Goal: Information Seeking & Learning: Learn about a topic

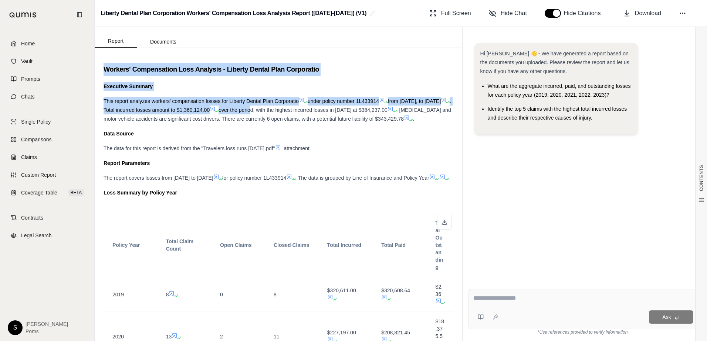
drag, startPoint x: 102, startPoint y: 68, endPoint x: 308, endPoint y: 105, distance: 208.8
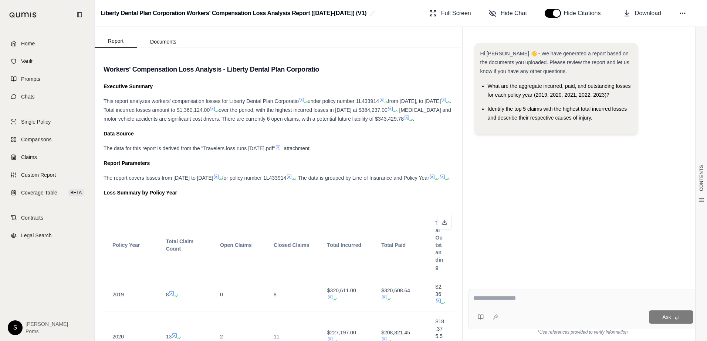
click at [371, 168] on div "Report Parameters" at bounding box center [278, 163] width 350 height 9
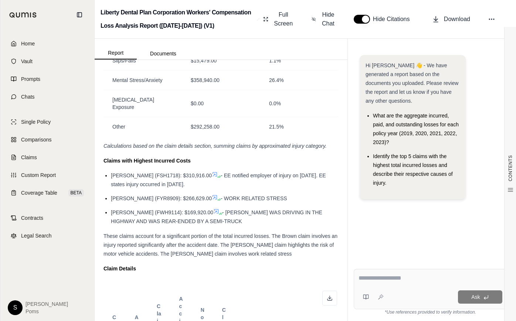
scroll to position [763, 0]
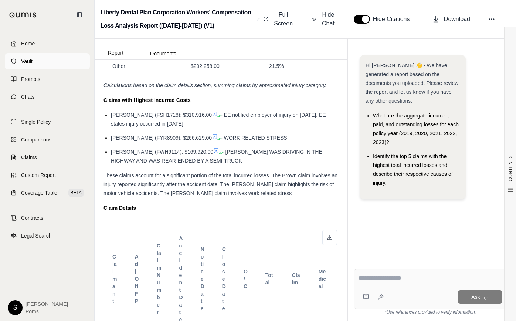
click at [33, 62] on link "Vault" at bounding box center [47, 61] width 85 height 16
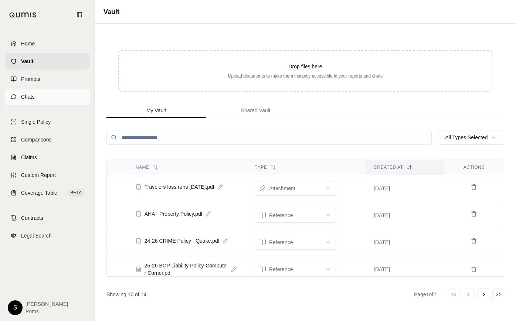
click at [34, 98] on span "Chats" at bounding box center [28, 96] width 14 height 7
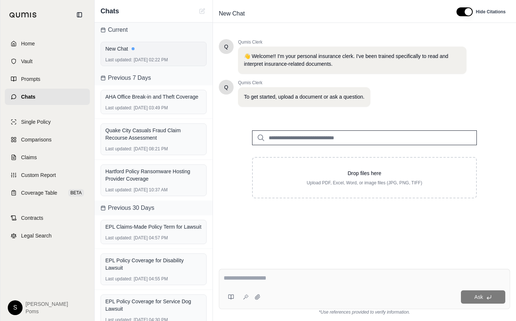
click at [140, 58] on div "Last updated: [DATE] 02:22 PM" at bounding box center [153, 60] width 96 height 6
click at [135, 101] on div "AHA Office Break-in and Theft Coverage" at bounding box center [153, 96] width 96 height 7
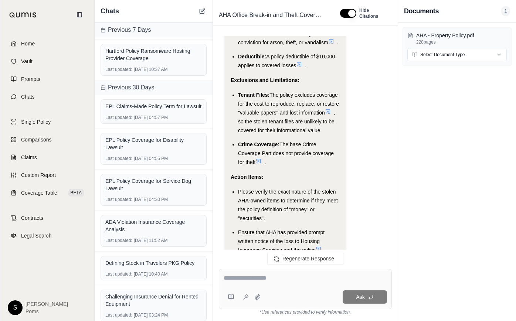
scroll to position [92, 0]
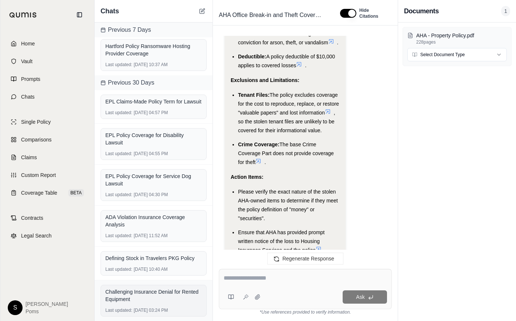
click at [148, 297] on div "Challenging Insurance Denial for Rented Equipment" at bounding box center [153, 295] width 96 height 15
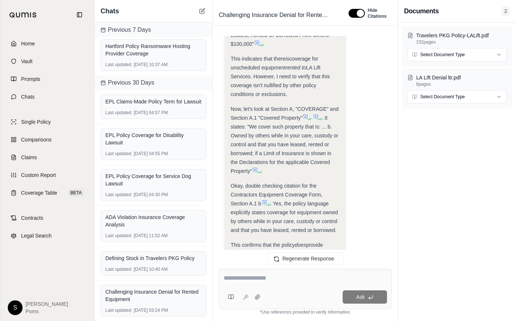
scroll to position [2013, 0]
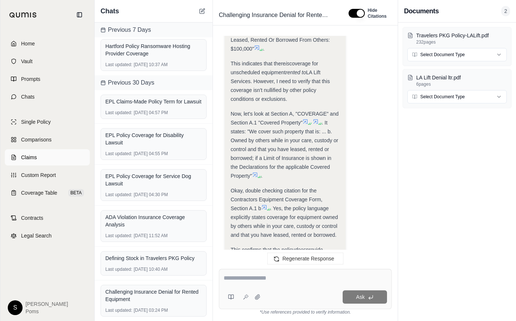
click at [41, 159] on link "Claims" at bounding box center [47, 157] width 85 height 16
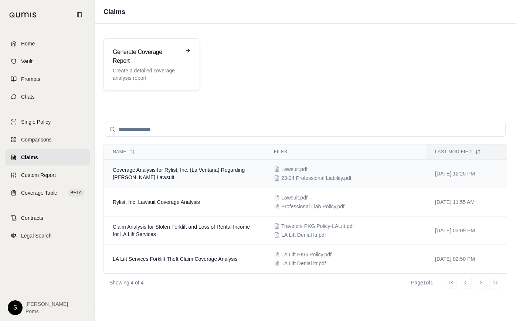
click at [214, 172] on span "Coverage Analysis for Rylist, Inc. (La Ventana) Regarding [PERSON_NAME] Lawsuit" at bounding box center [179, 173] width 132 height 13
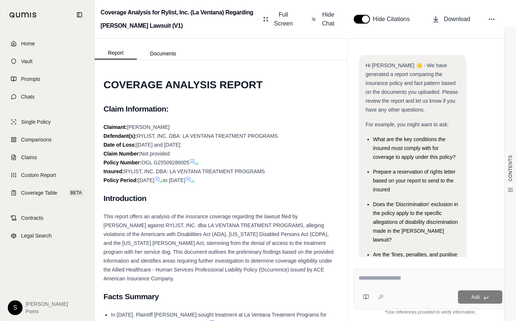
scroll to position [70, 0]
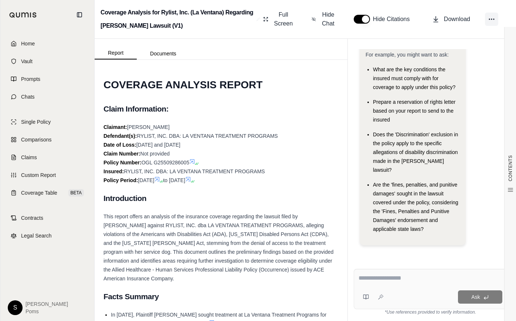
click at [492, 20] on icon at bounding box center [491, 19] width 7 height 7
